Goal: Information Seeking & Learning: Learn about a topic

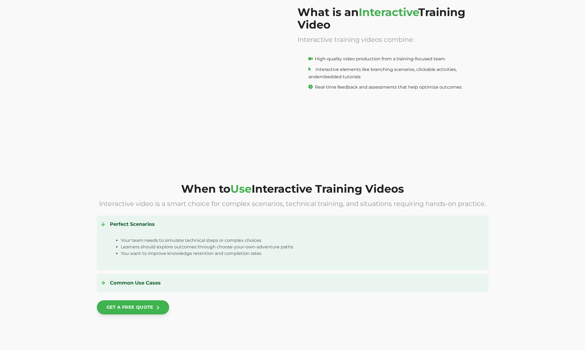
scroll to position [476, 0]
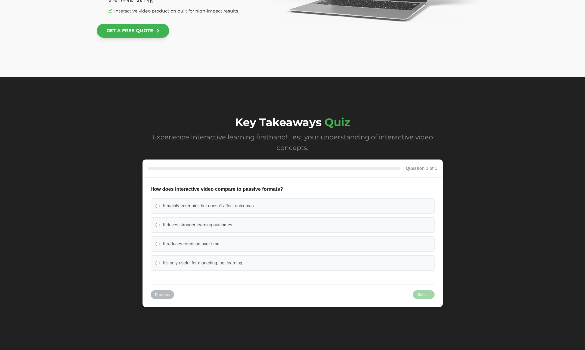
scroll to position [2255, 0]
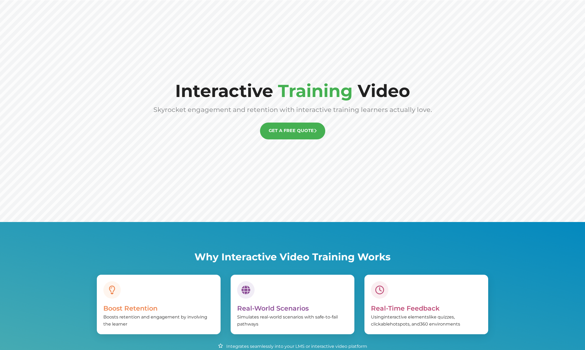
scroll to position [272, 0]
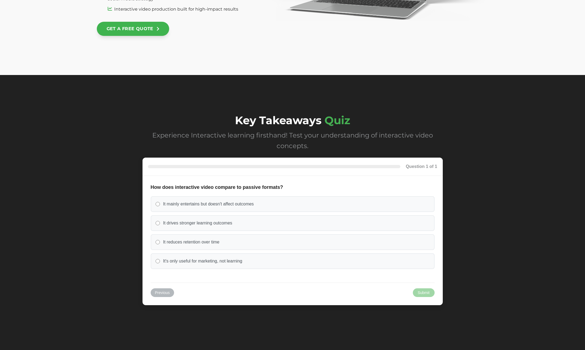
scroll to position [2238, 0]
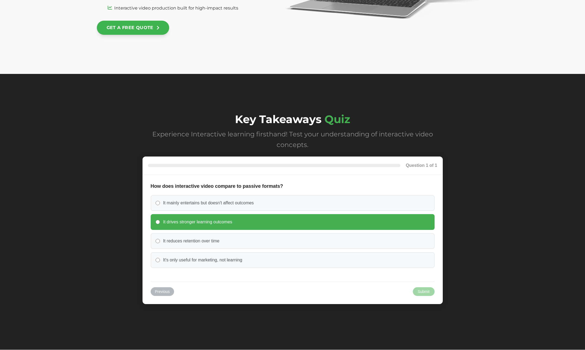
click at [193, 223] on span "It drives stronger learning outcomes" at bounding box center [197, 222] width 69 height 6
click at [160, 223] on input "It drives stronger learning outcomes" at bounding box center [157, 222] width 4 height 4
radio input "true"
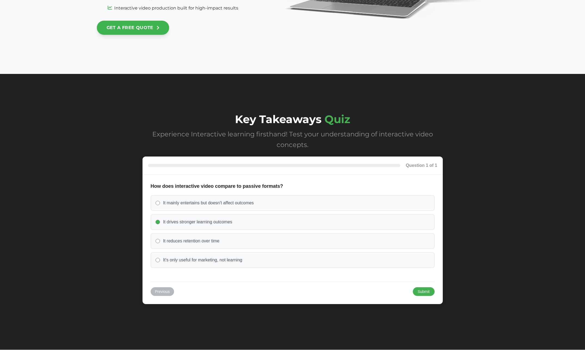
click at [420, 293] on button "Submit" at bounding box center [424, 291] width 22 height 9
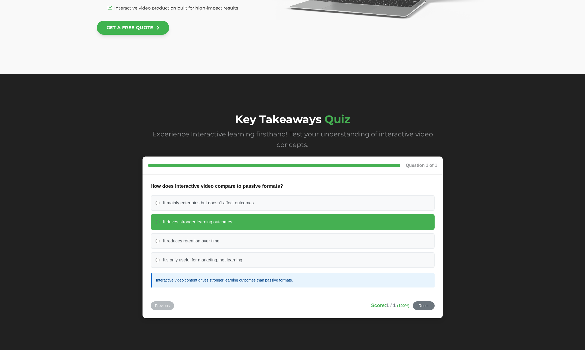
click at [465, 293] on div "Key Takeaways Quiz Experience Interactive learning firsthand! Test your underst…" at bounding box center [292, 219] width 585 height 290
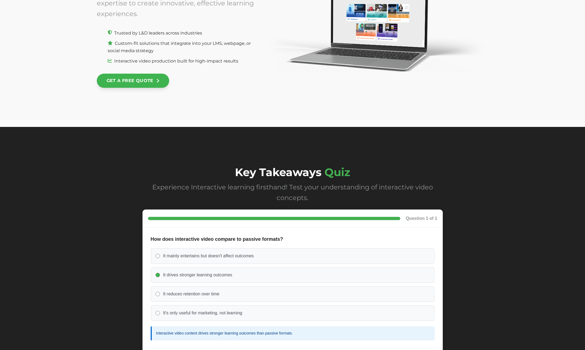
scroll to position [2252, 0]
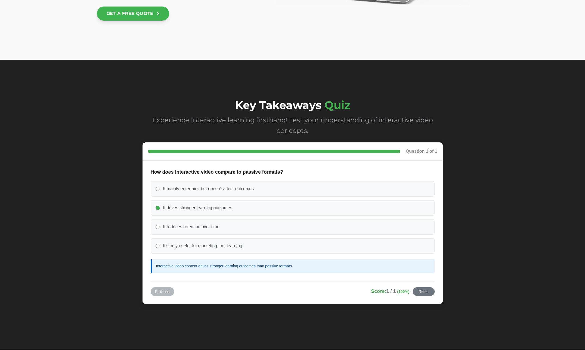
click at [272, 231] on label "It reduces retention over time" at bounding box center [293, 227] width 284 height 16
click at [176, 226] on span "It reduces retention over time" at bounding box center [191, 227] width 56 height 6
click at [426, 291] on button "Reset" at bounding box center [424, 291] width 22 height 9
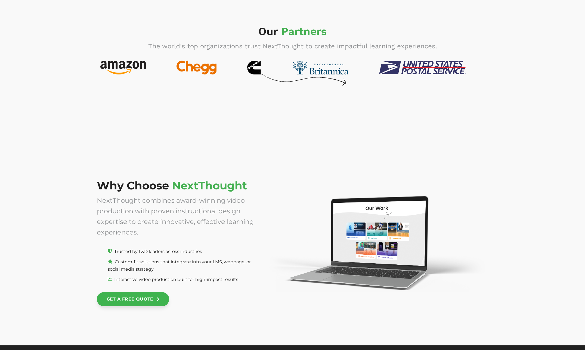
scroll to position [1937, 0]
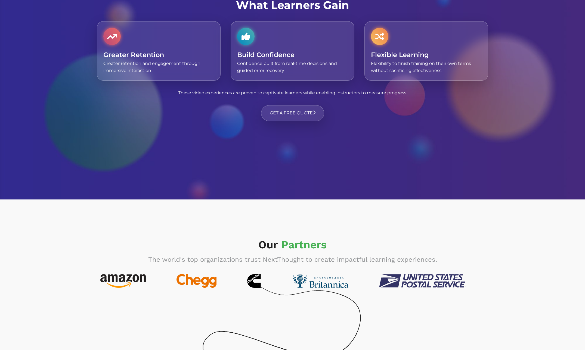
click at [382, 263] on span "The world's top organizations trust NextThought to create impactful learning ex…" at bounding box center [292, 260] width 289 height 8
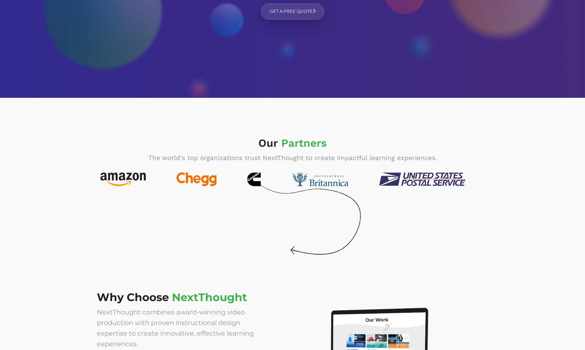
scroll to position [1870, 0]
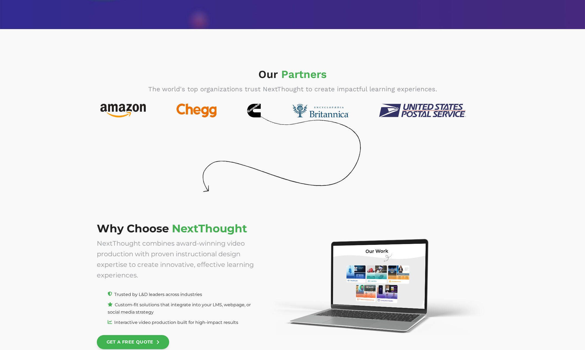
scroll to position [1815, 0]
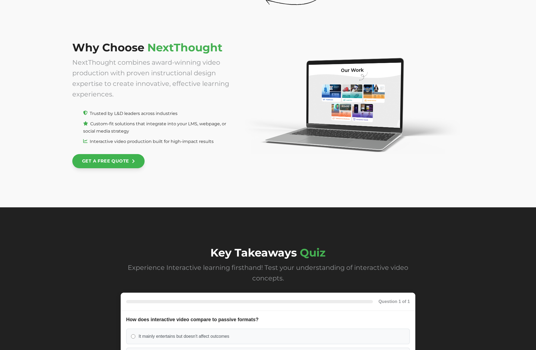
scroll to position [2243, 0]
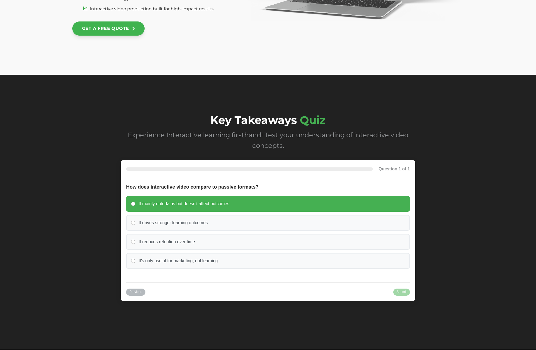
click at [175, 205] on span "It mainly entertains but doesn't affect outcomes" at bounding box center [184, 204] width 91 height 6
click at [135, 205] on input "It mainly entertains but doesn't affect outcomes" at bounding box center [133, 204] width 4 height 4
radio input "true"
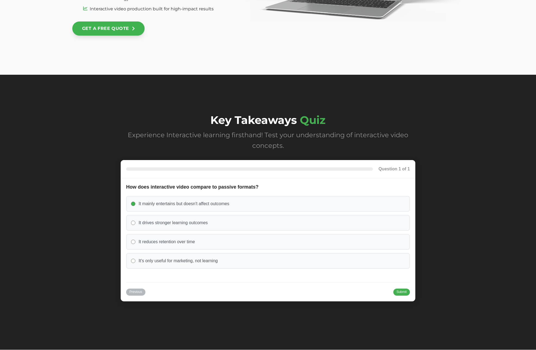
click at [334, 286] on div "Previous Continue Submit Reset" at bounding box center [268, 289] width 284 height 14
click at [334, 291] on button "Submit" at bounding box center [401, 291] width 17 height 7
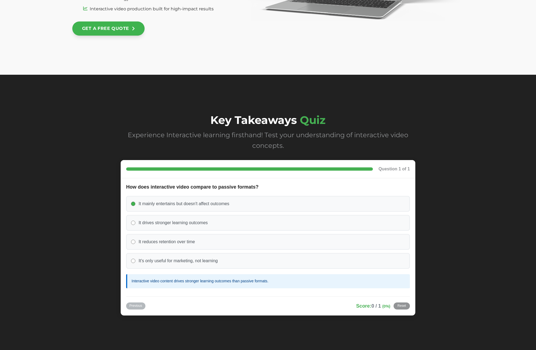
click at [236, 207] on label "It mainly entertains but doesn't affect outcomes" at bounding box center [268, 204] width 284 height 16
click at [226, 236] on label "It reduces retention over time" at bounding box center [268, 242] width 284 height 16
click at [213, 243] on label "It reduces retention over time" at bounding box center [268, 242] width 284 height 16
click at [334, 308] on button "Reset" at bounding box center [402, 306] width 16 height 7
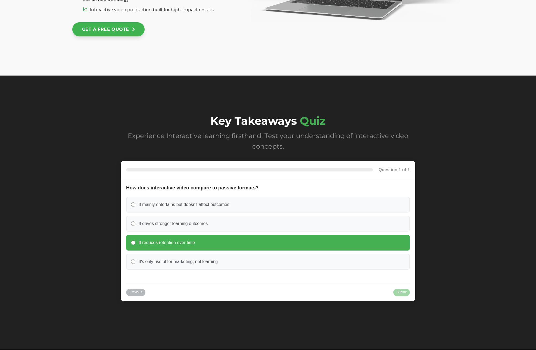
click at [135, 244] on label "It reduces retention over time" at bounding box center [268, 243] width 284 height 16
click at [135, 244] on input "It reduces retention over time" at bounding box center [133, 243] width 4 height 4
radio input "true"
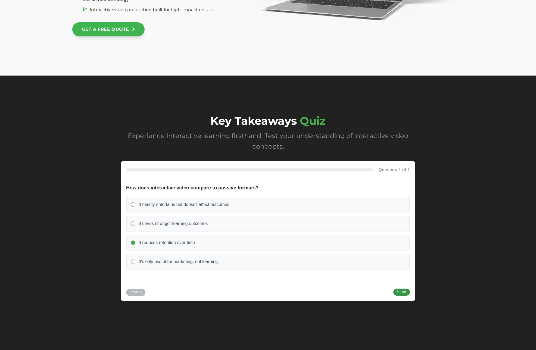
click at [334, 293] on button "Submit" at bounding box center [401, 292] width 17 height 7
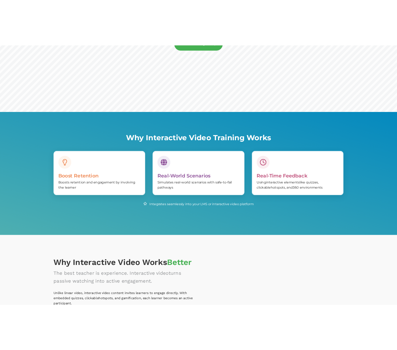
scroll to position [0, 0]
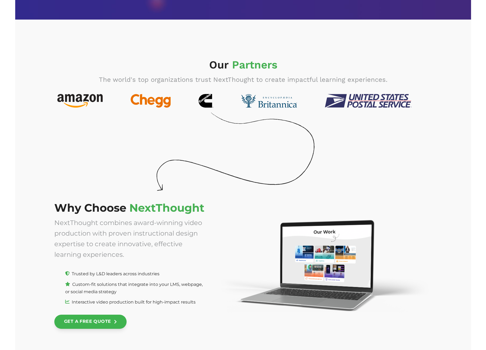
scroll to position [1933, 0]
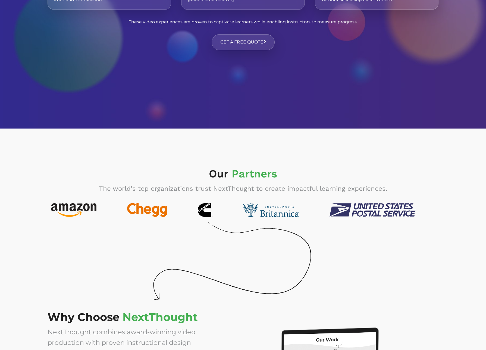
scroll to position [1850, 0]
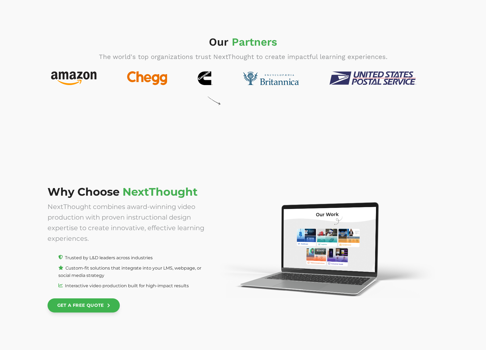
scroll to position [1953, 0]
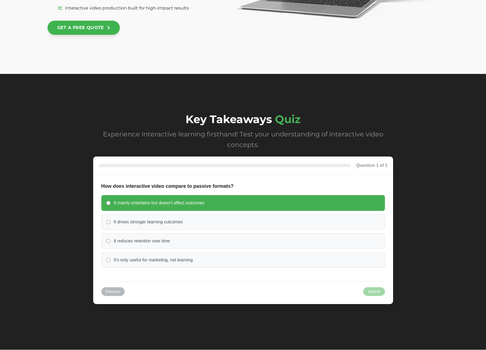
click at [235, 201] on label "It mainly entertains but doesn't affect outcomes" at bounding box center [243, 203] width 284 height 16
click at [111, 201] on input "It mainly entertains but doesn't affect outcomes" at bounding box center [108, 203] width 4 height 4
radio input "true"
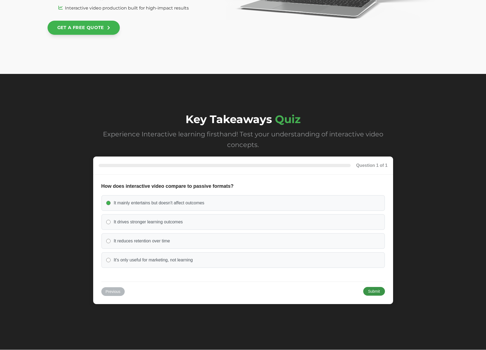
click at [376, 292] on button "Submit" at bounding box center [374, 291] width 22 height 9
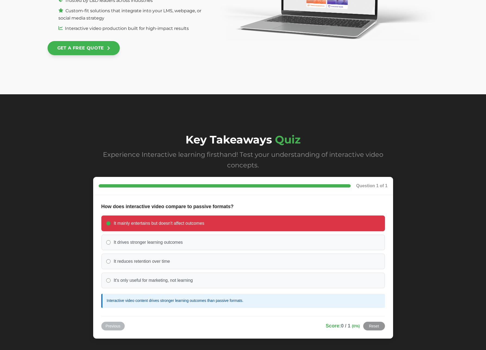
scroll to position [2248, 0]
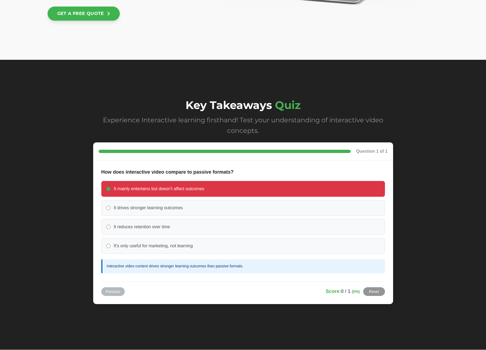
click at [222, 219] on label "It reduces retention over time" at bounding box center [243, 227] width 284 height 16
click at [212, 228] on label "It reduces retention over time" at bounding box center [243, 227] width 284 height 16
click at [130, 195] on label "It mainly entertains but doesn't affect outcomes" at bounding box center [243, 189] width 284 height 16
click at [116, 191] on span "It mainly entertains but doesn't affect outcomes" at bounding box center [159, 189] width 91 height 6
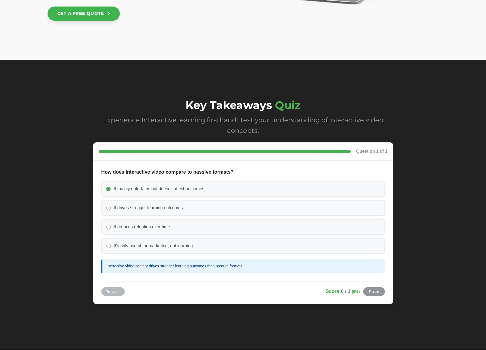
click at [107, 232] on label "It reduces retention over time" at bounding box center [243, 227] width 284 height 16
click at [132, 207] on span "It drives stronger learning outcomes" at bounding box center [148, 208] width 69 height 6
click at [178, 215] on label "It drives stronger learning outcomes" at bounding box center [243, 208] width 284 height 16
click at [298, 169] on fieldset "How does interactive video compare to passive formats? It mainly entertains but…" at bounding box center [243, 221] width 284 height 105
click at [114, 251] on label "It's only useful for marketing, not learning" at bounding box center [243, 246] width 284 height 16
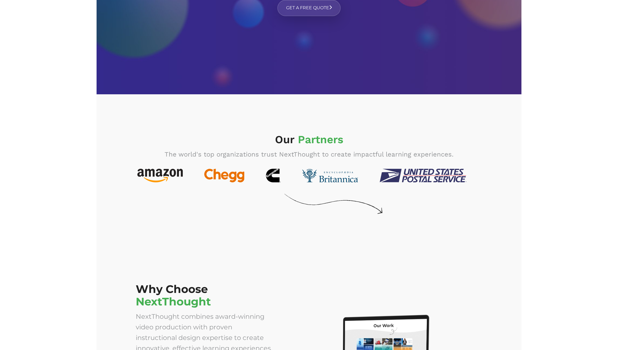
scroll to position [1869, 0]
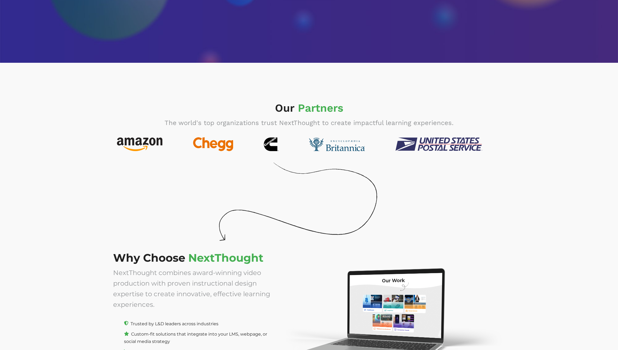
scroll to position [2233, 0]
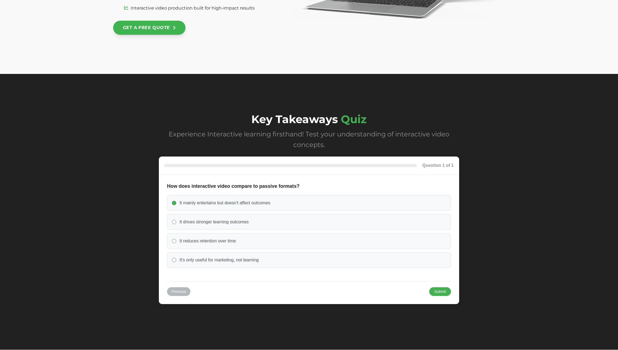
click at [449, 294] on button "Submit" at bounding box center [440, 291] width 22 height 9
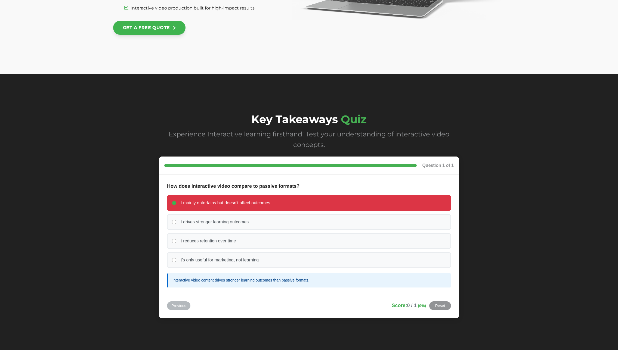
click at [176, 204] on label "It mainly entertains but doesn't affect outcomes" at bounding box center [309, 203] width 284 height 16
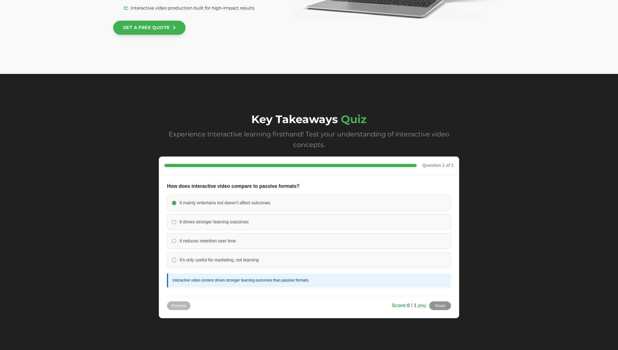
click at [224, 278] on div "Interactive video content drives stronger learning outcomes than passive format…" at bounding box center [309, 280] width 284 height 14
click at [202, 222] on span "It drives stronger learning outcomes" at bounding box center [213, 222] width 69 height 6
click at [187, 226] on label "It drives stronger learning outcomes" at bounding box center [309, 222] width 284 height 16
click at [429, 306] on button "Reset" at bounding box center [440, 305] width 22 height 9
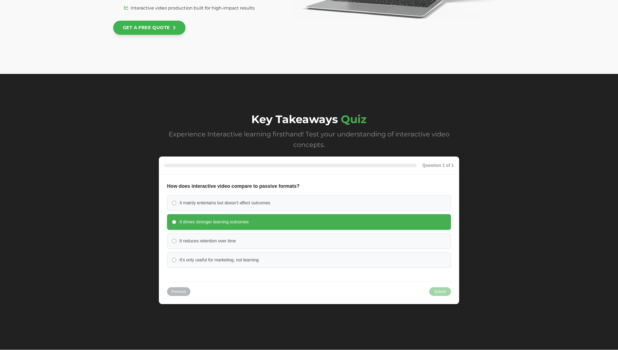
click at [198, 224] on span "It drives stronger learning outcomes" at bounding box center [213, 222] width 69 height 6
click at [176, 224] on input "It drives stronger learning outcomes" at bounding box center [174, 222] width 4 height 4
radio input "true"
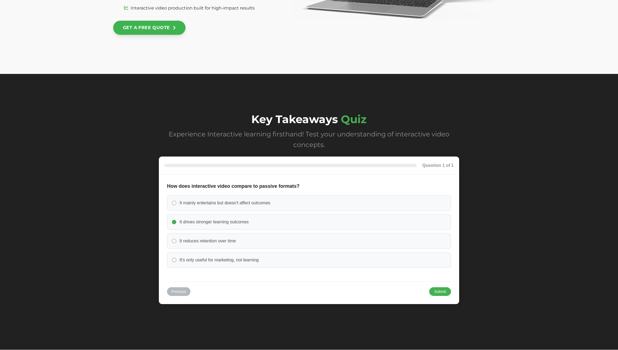
click at [432, 292] on button "Submit" at bounding box center [440, 291] width 22 height 9
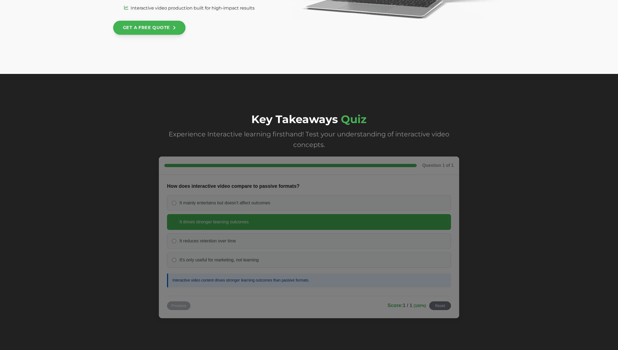
click at [432, 292] on div at bounding box center [309, 238] width 300 height 162
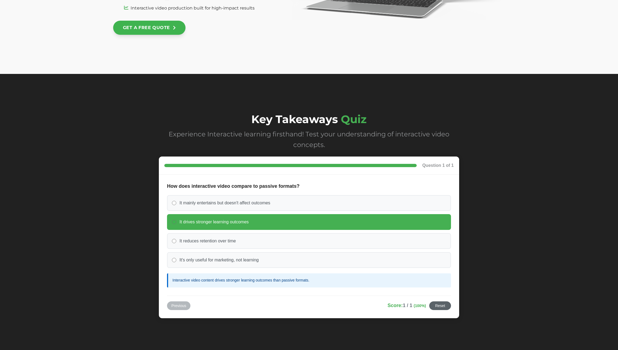
click at [444, 306] on button "Reset" at bounding box center [440, 305] width 22 height 9
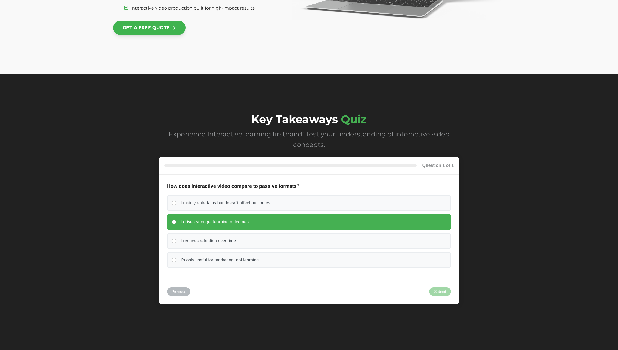
click at [214, 219] on span "It drives stronger learning outcomes" at bounding box center [213, 222] width 69 height 6
click at [176, 220] on input "It drives stronger learning outcomes" at bounding box center [174, 222] width 4 height 4
radio input "true"
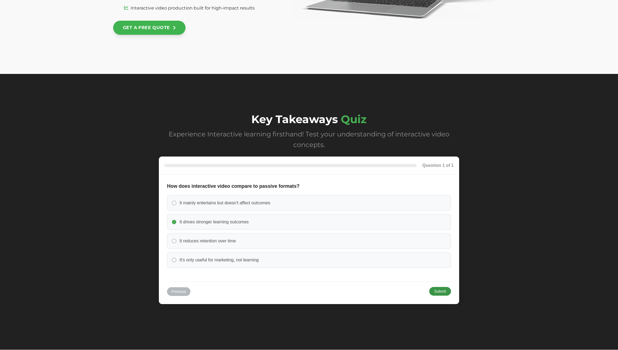
click at [440, 291] on button "Submit" at bounding box center [440, 291] width 22 height 9
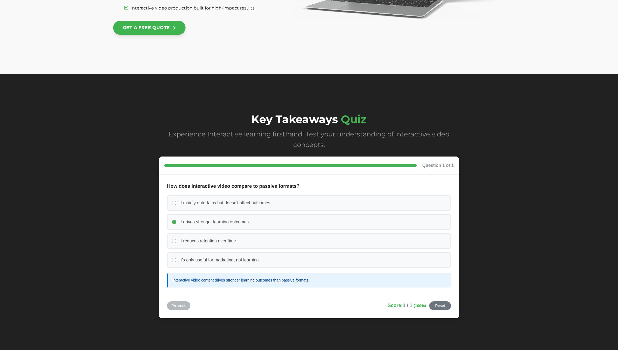
click at [436, 303] on button "Reset" at bounding box center [440, 305] width 22 height 9
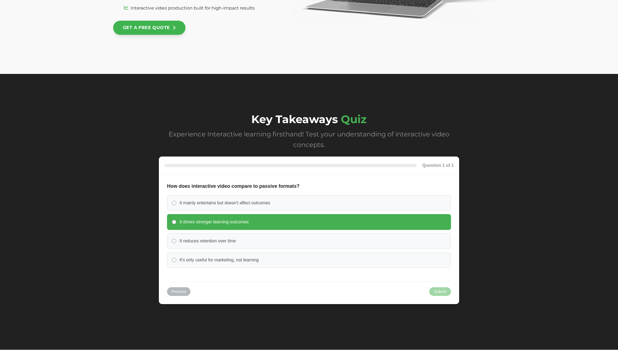
click at [191, 217] on label "It drives stronger learning outcomes" at bounding box center [309, 222] width 284 height 16
click at [176, 220] on input "It drives stronger learning outcomes" at bounding box center [174, 222] width 4 height 4
radio input "true"
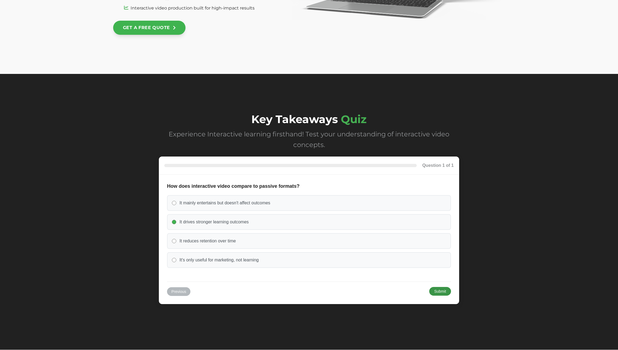
click at [437, 292] on button "Submit" at bounding box center [440, 291] width 22 height 9
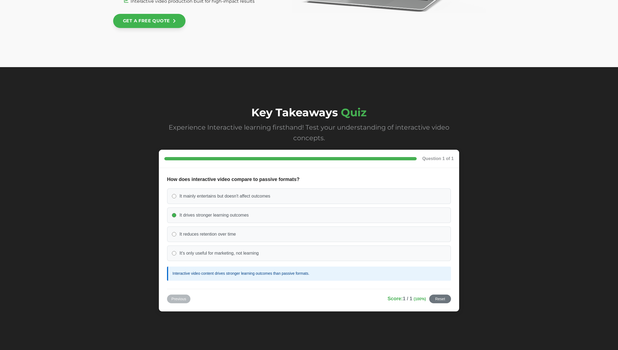
scroll to position [2248, 0]
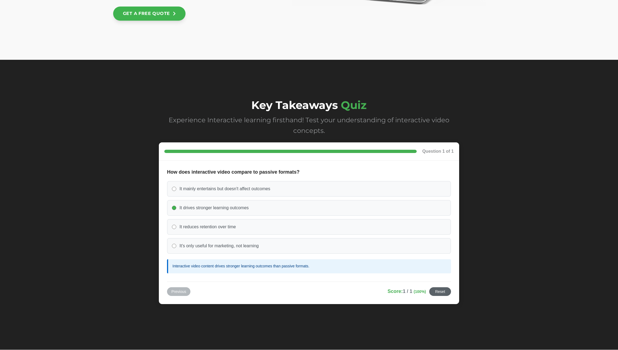
click at [434, 288] on button "Reset" at bounding box center [440, 291] width 22 height 9
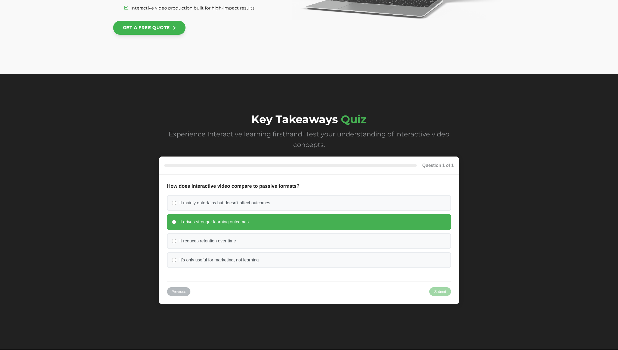
click at [248, 219] on span "It drives stronger learning outcomes" at bounding box center [213, 222] width 69 height 6
click at [176, 220] on input "It drives stronger learning outcomes" at bounding box center [174, 222] width 4 height 4
radio input "true"
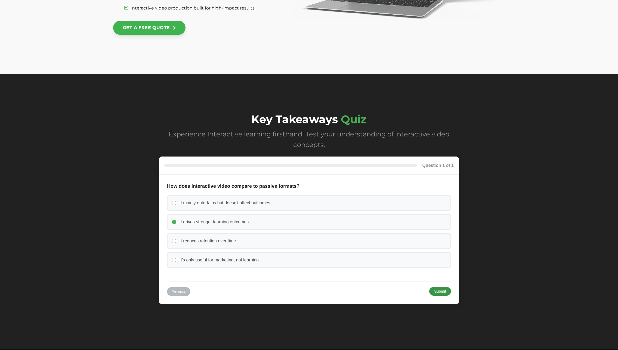
click at [439, 292] on button "Submit" at bounding box center [440, 291] width 22 height 9
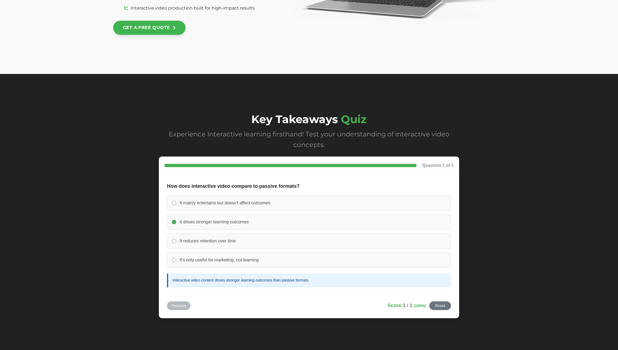
click at [227, 226] on label "It drives stronger learning outcomes" at bounding box center [309, 222] width 284 height 16
click at [430, 306] on button "Reset" at bounding box center [440, 305] width 22 height 9
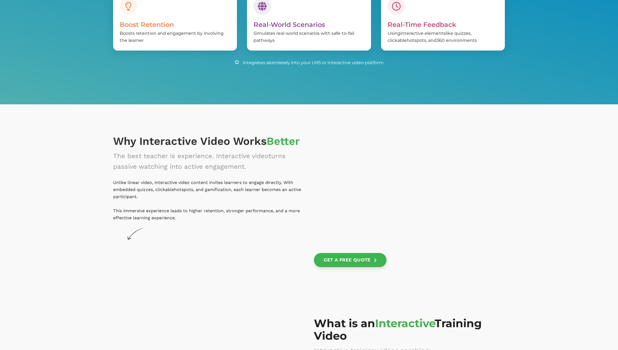
scroll to position [340, 0]
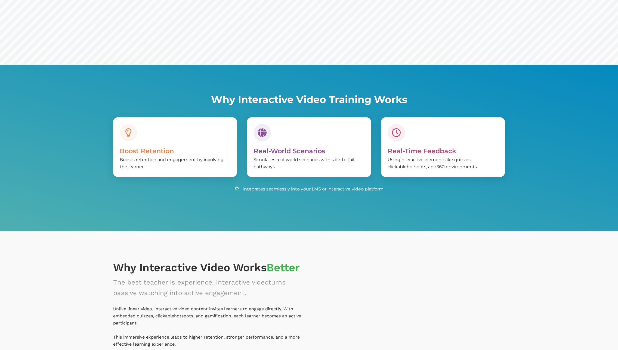
scroll to position [310, 0]
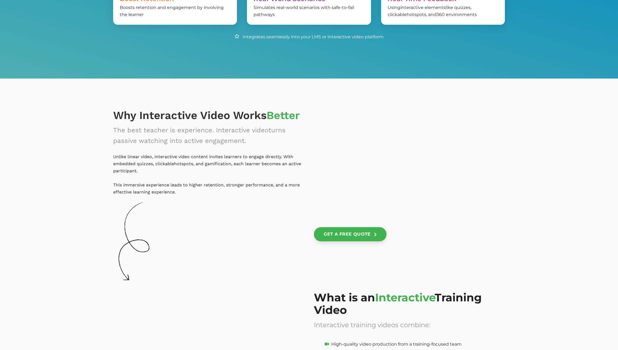
drag, startPoint x: 118, startPoint y: 116, endPoint x: 269, endPoint y: 145, distance: 154.4
click at [269, 145] on span "Why Interactive Video Works Better The best teacher is experience. Interactive …" at bounding box center [208, 152] width 191 height 87
click at [269, 145] on div "The best teacher is experience. Interactive video turns passive watching into a…" at bounding box center [208, 135] width 191 height 21
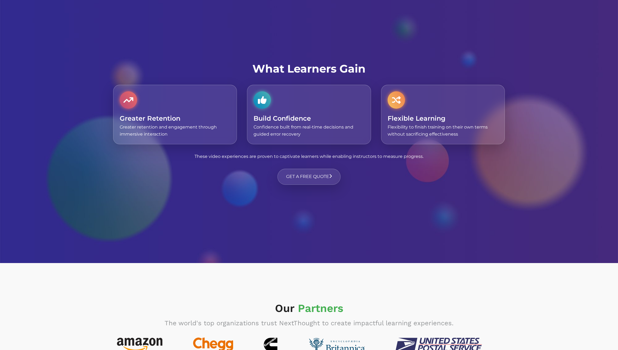
scroll to position [1876, 0]
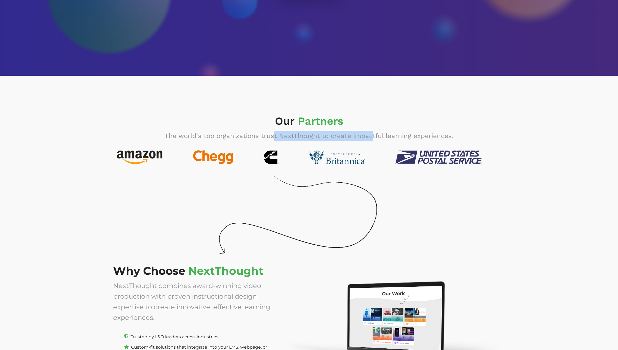
drag, startPoint x: 273, startPoint y: 139, endPoint x: 372, endPoint y: 133, distance: 99.1
click at [372, 133] on span "The world's top organizations trust NextThought to create impactful learning ex…" at bounding box center [308, 136] width 289 height 8
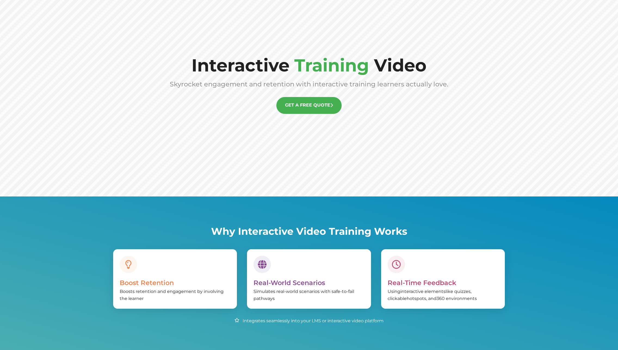
scroll to position [0, 0]
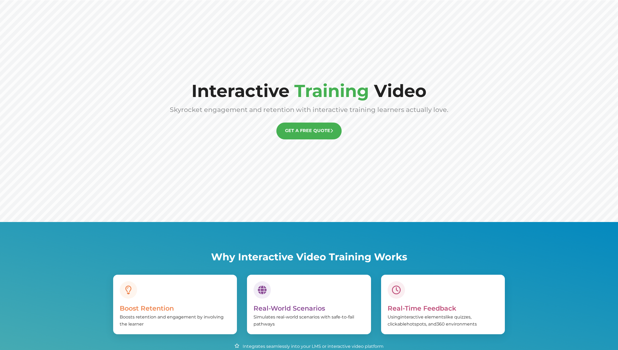
click at [257, 115] on div "Skyrocket engagement and retention with interactive training learners actually …" at bounding box center [309, 109] width 278 height 11
click at [258, 111] on span "Skyrocket engagement and retention with interactive training learners actually …" at bounding box center [309, 110] width 278 height 8
click at [259, 108] on span "Skyrocket engagement and retention with interactive training learners actually …" at bounding box center [309, 110] width 278 height 8
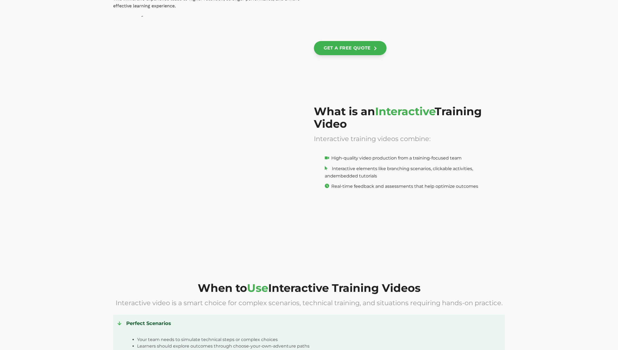
scroll to position [307, 0]
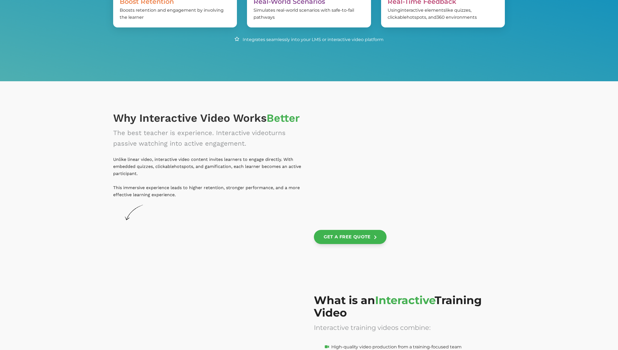
scroll to position [307, 0]
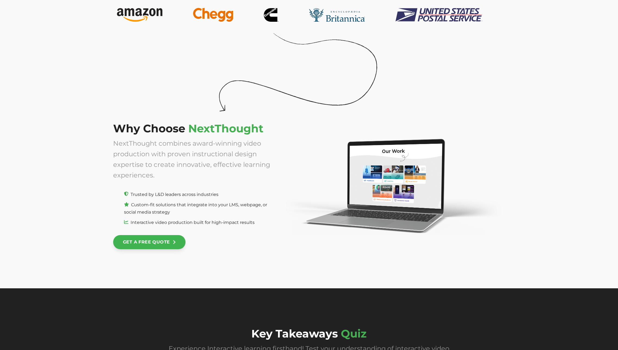
scroll to position [1977, 0]
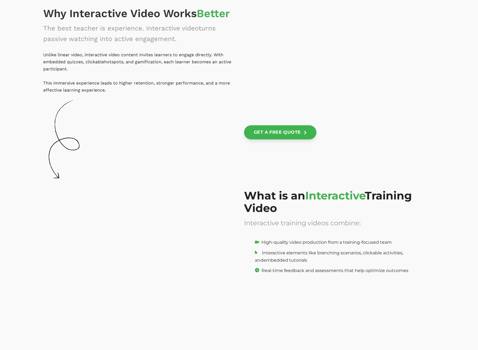
scroll to position [415, 0]
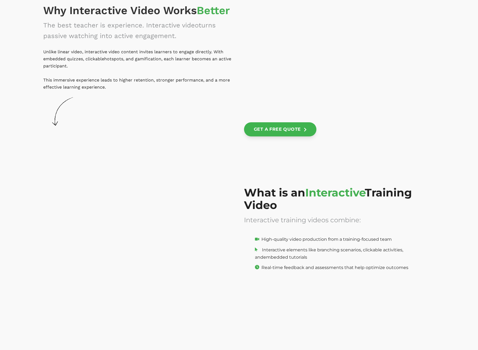
click at [291, 267] on span "Real-time feedback and assessments that help optimize outcomes" at bounding box center [334, 267] width 147 height 5
drag, startPoint x: 291, startPoint y: 267, endPoint x: 275, endPoint y: 268, distance: 16.1
click at [275, 268] on span "Real-time feedback and assessments that help optimize outcomes" at bounding box center [334, 267] width 147 height 5
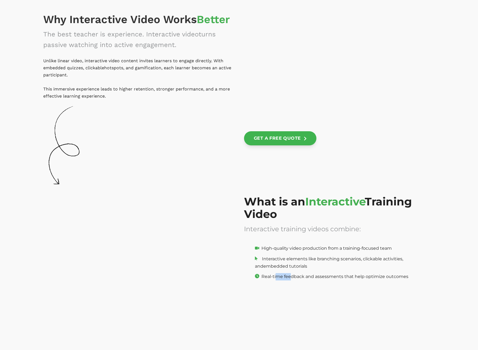
scroll to position [286, 0]
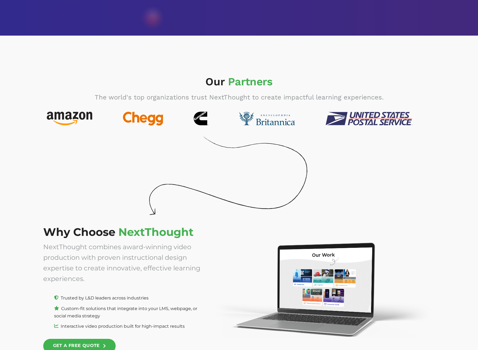
scroll to position [1974, 0]
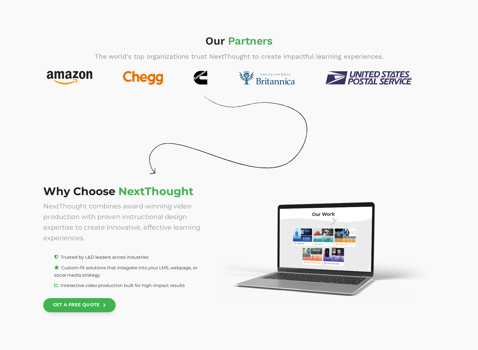
click at [136, 256] on span "Trusted by L&D leaders across industries" at bounding box center [105, 257] width 88 height 5
click at [136, 257] on span "Trusted by L&D leaders across industries" at bounding box center [105, 257] width 88 height 5
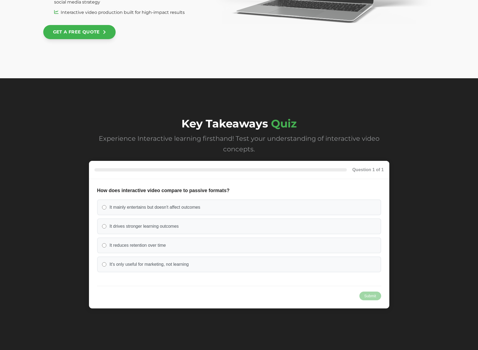
scroll to position [2246, 0]
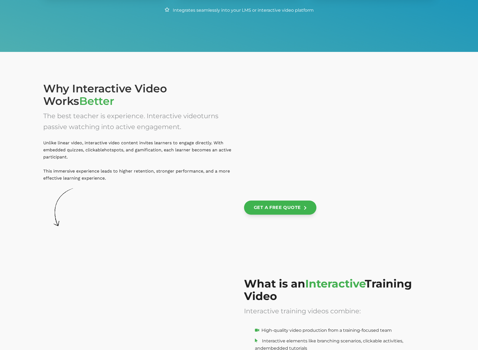
scroll to position [414, 0]
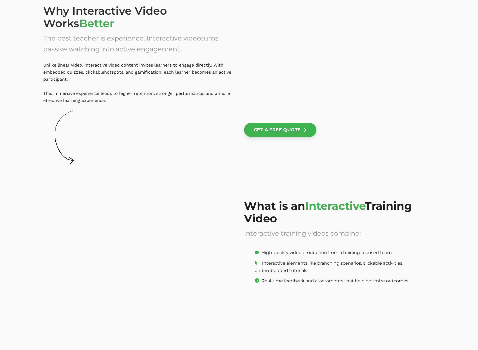
click at [292, 250] on span "High-quality video production from a training-focused team" at bounding box center [326, 252] width 130 height 5
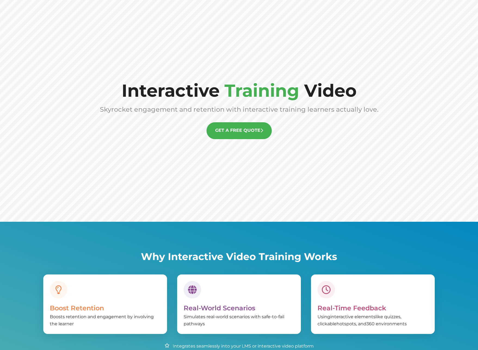
scroll to position [0, 0]
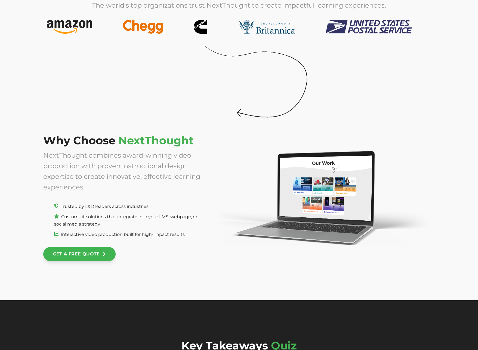
scroll to position [2246, 0]
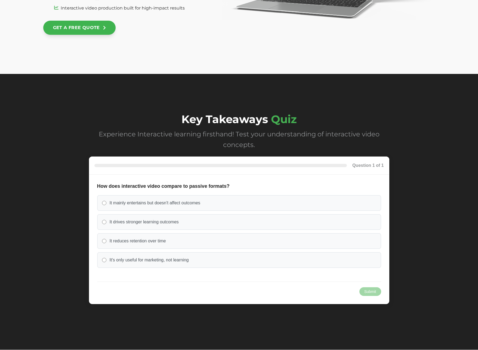
click at [322, 211] on div "It mainly entertains but doesn't affect outcomes It drives stronger learning ou…" at bounding box center [239, 231] width 284 height 73
click at [318, 219] on label "It drives stronger learning outcomes" at bounding box center [239, 222] width 284 height 16
click at [106, 220] on input "It drives stronger learning outcomes" at bounding box center [104, 222] width 4 height 4
radio input "true"
click at [377, 288] on button "Submit" at bounding box center [370, 291] width 22 height 9
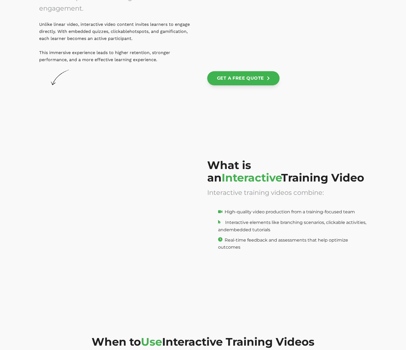
scroll to position [635, 0]
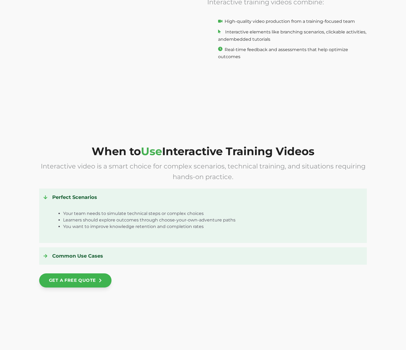
click at [90, 194] on h4 "Perfect Scenarios" at bounding box center [202, 197] width 319 height 9
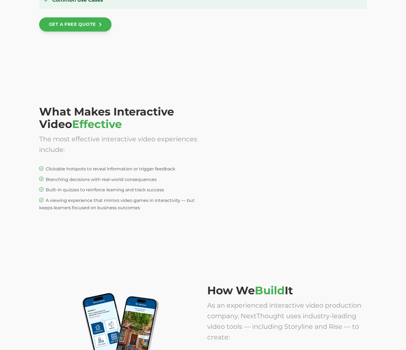
scroll to position [927, 0]
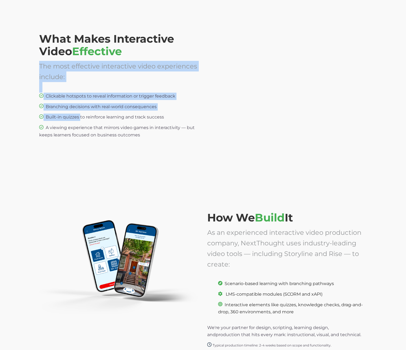
drag, startPoint x: 142, startPoint y: 136, endPoint x: 80, endPoint y: 110, distance: 66.6
click at [80, 110] on div "What Makes Interactive Video Effective The most effective interactive video exp…" at bounding box center [119, 87] width 160 height 109
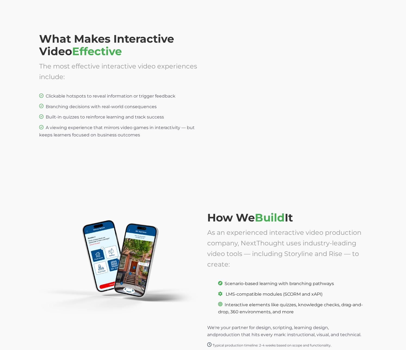
click at [92, 125] on span "A viewing experience that mirrors video games in interactivity — but keeps lear…" at bounding box center [116, 131] width 155 height 13
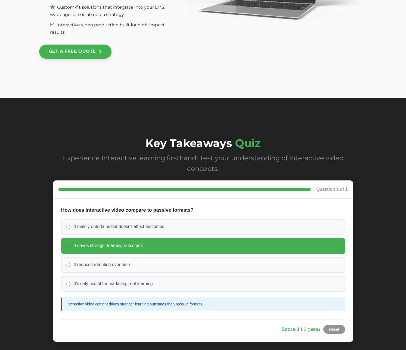
scroll to position [2261, 0]
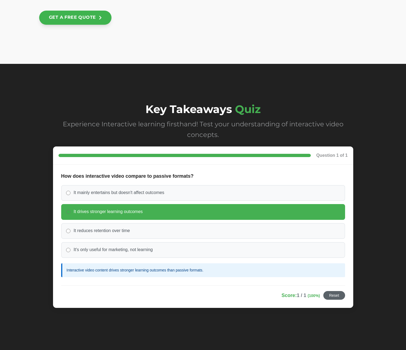
click at [328, 291] on button "Reset" at bounding box center [334, 295] width 22 height 9
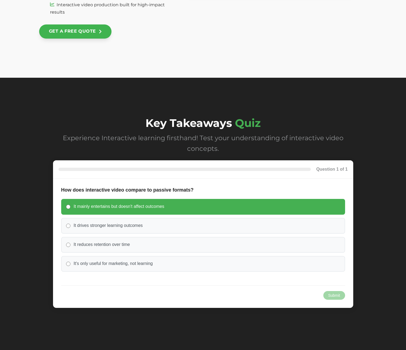
click at [229, 202] on label "It mainly entertains but doesn't affect outcomes" at bounding box center [203, 207] width 284 height 16
click at [70, 205] on input "It mainly entertains but doesn't affect outcomes" at bounding box center [68, 207] width 4 height 4
radio input "true"
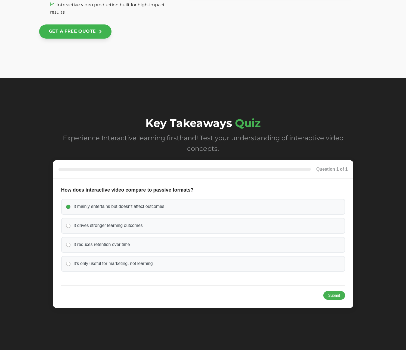
click at [332, 291] on button "Submit" at bounding box center [334, 295] width 22 height 9
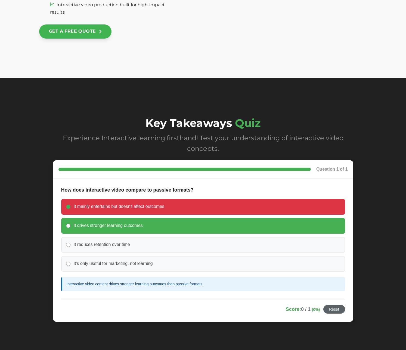
click at [330, 305] on button "Reset" at bounding box center [334, 309] width 22 height 9
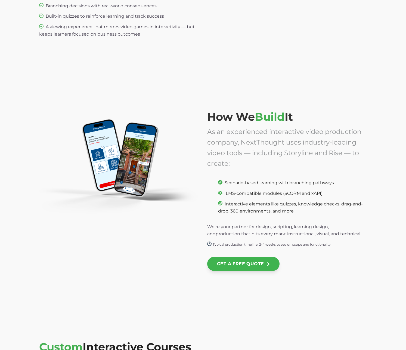
scroll to position [869, 0]
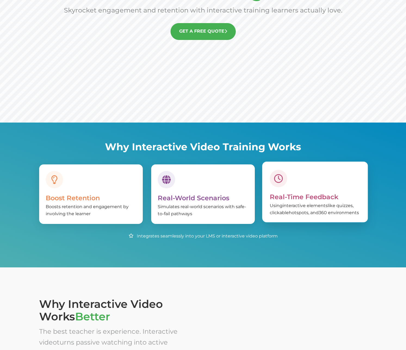
scroll to position [52, 0]
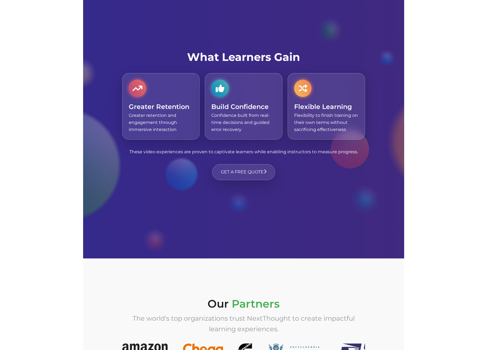
scroll to position [1713, 0]
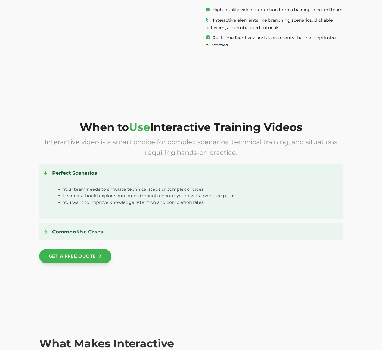
scroll to position [752, 0]
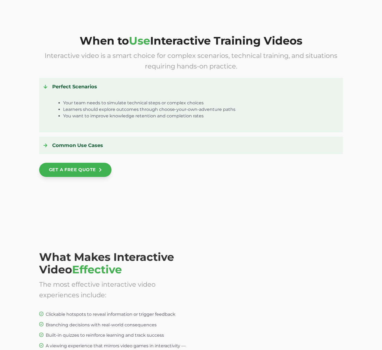
click at [95, 82] on h4 "Perfect Scenarios" at bounding box center [190, 86] width 295 height 9
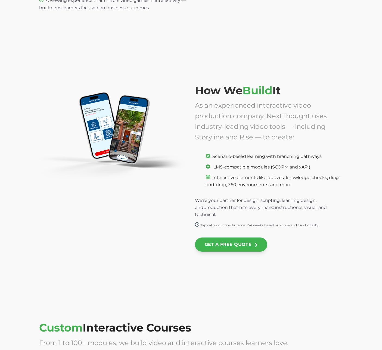
scroll to position [1109, 0]
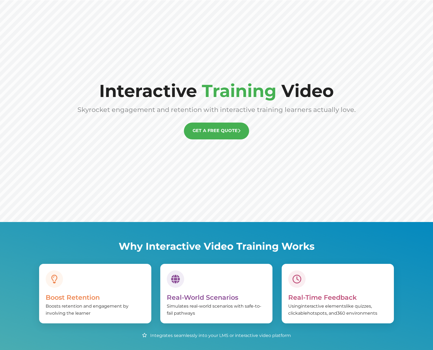
scroll to position [121, 0]
